Goal: Information Seeking & Learning: Understand process/instructions

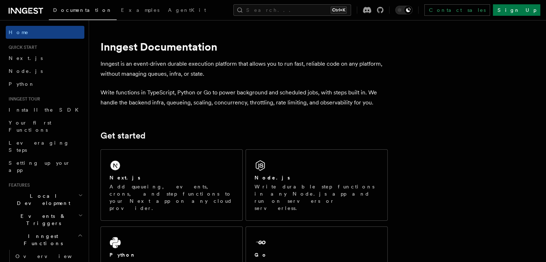
scroll to position [48, 0]
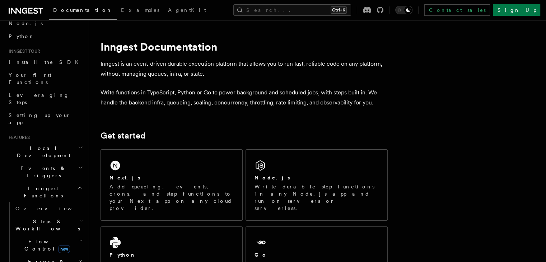
click at [80, 218] on icon "button" at bounding box center [81, 221] width 3 height 6
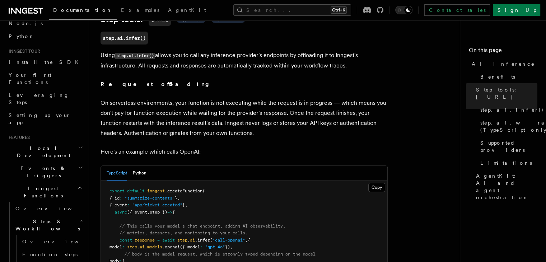
scroll to position [382, 0]
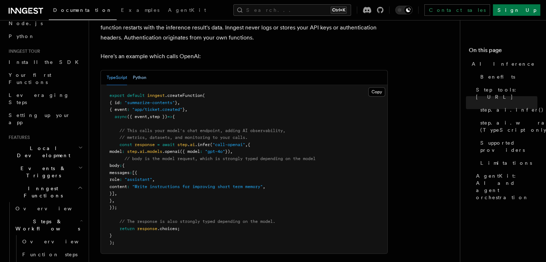
click at [141, 70] on button "Python" at bounding box center [140, 77] width 14 height 15
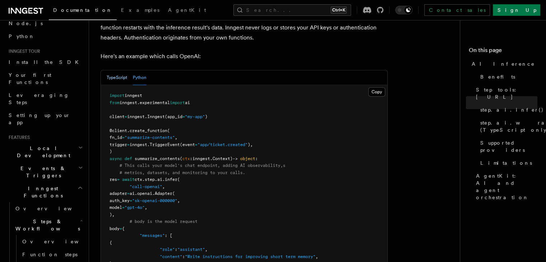
click at [121, 70] on button "TypeScript" at bounding box center [117, 77] width 20 height 15
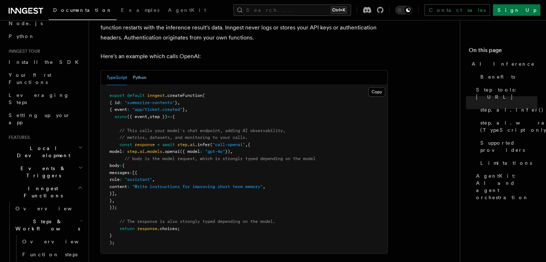
click at [146, 73] on button "Python" at bounding box center [140, 77] width 14 height 15
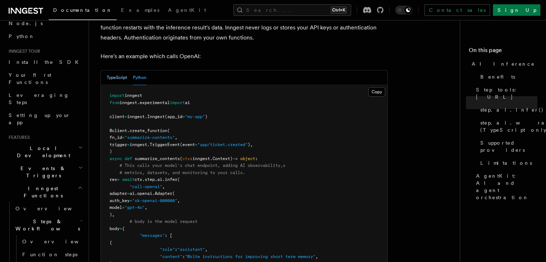
click at [116, 70] on button "TypeScript" at bounding box center [117, 77] width 20 height 15
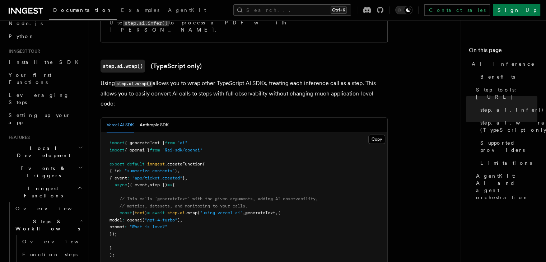
scroll to position [143, 0]
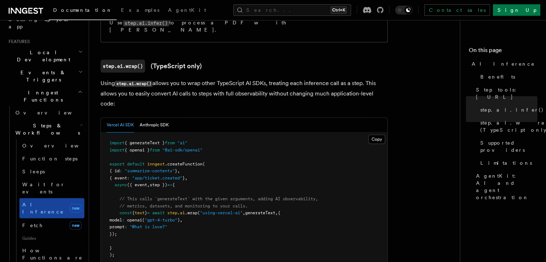
click at [53, 198] on link "AI Inference new" at bounding box center [51, 208] width 65 height 20
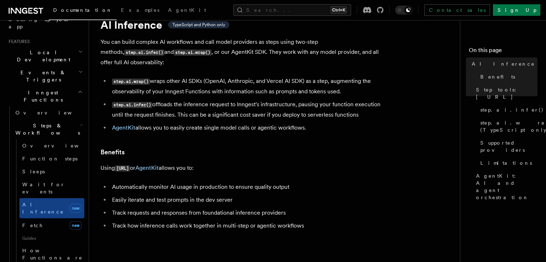
scroll to position [125, 0]
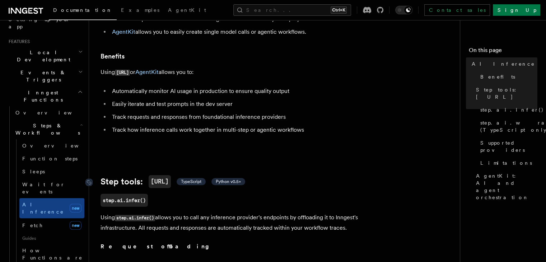
click at [201, 179] on span "TypeScript" at bounding box center [191, 182] width 20 height 6
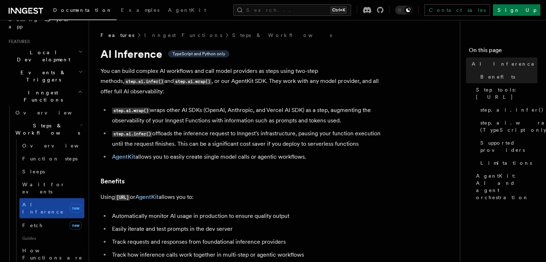
click at [46, 201] on span "AI Inference" at bounding box center [44, 208] width 44 height 14
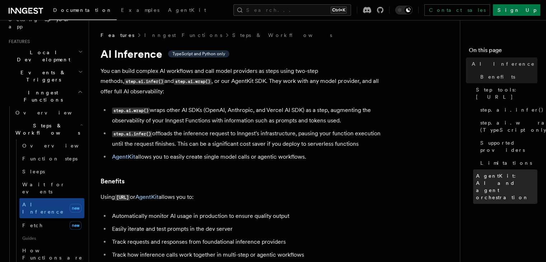
click at [473, 169] on link "AgentKit: AI and agent orchestration" at bounding box center [505, 186] width 64 height 34
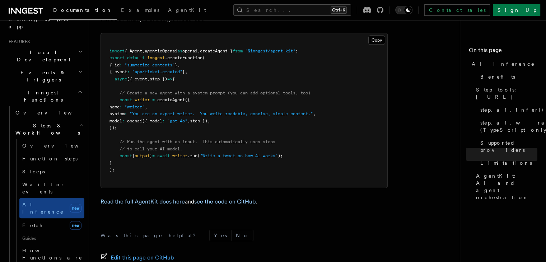
scroll to position [2229, 0]
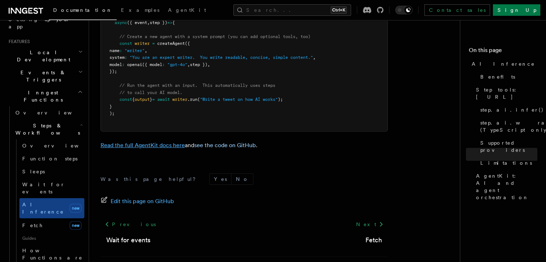
click at [162, 142] on link "Read the full AgentKit docs here" at bounding box center [142, 145] width 84 height 7
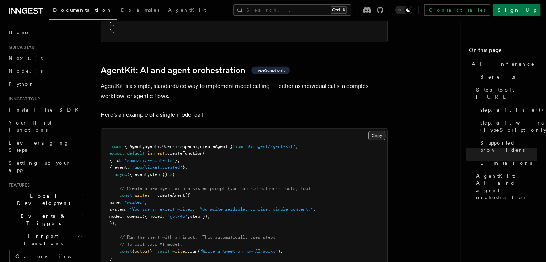
click at [379, 131] on button "Copy Copied" at bounding box center [376, 135] width 17 height 9
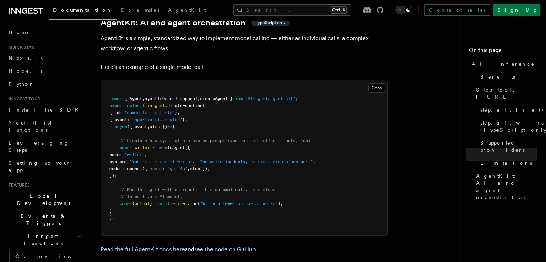
scroll to position [2221, 0]
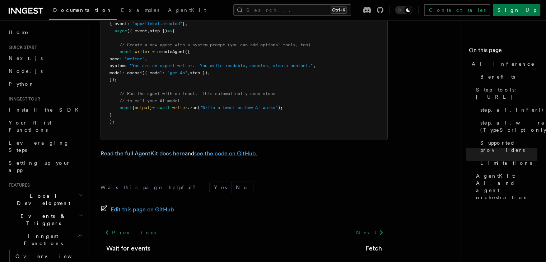
click at [240, 150] on link "see the code on GitHub" at bounding box center [225, 153] width 62 height 7
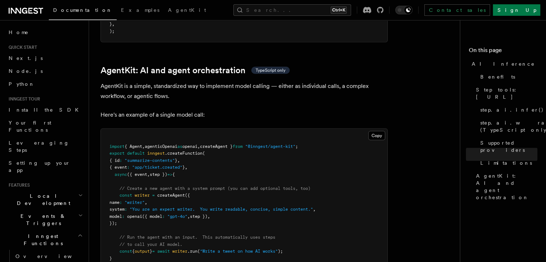
drag, startPoint x: 195, startPoint y: 114, endPoint x: 211, endPoint y: 115, distance: 15.8
click at [211, 144] on span "import { Agent , agenticOpenai as openai , createAgent } from "@inngest/agent-k…" at bounding box center [203, 146] width 188 height 5
copy span "openai"
click at [227, 129] on pre "import { Agent , agenticOpenai as openai , createAgent } from "@inngest/agent-k…" at bounding box center [244, 206] width 286 height 154
